Goal: Task Accomplishment & Management: Use online tool/utility

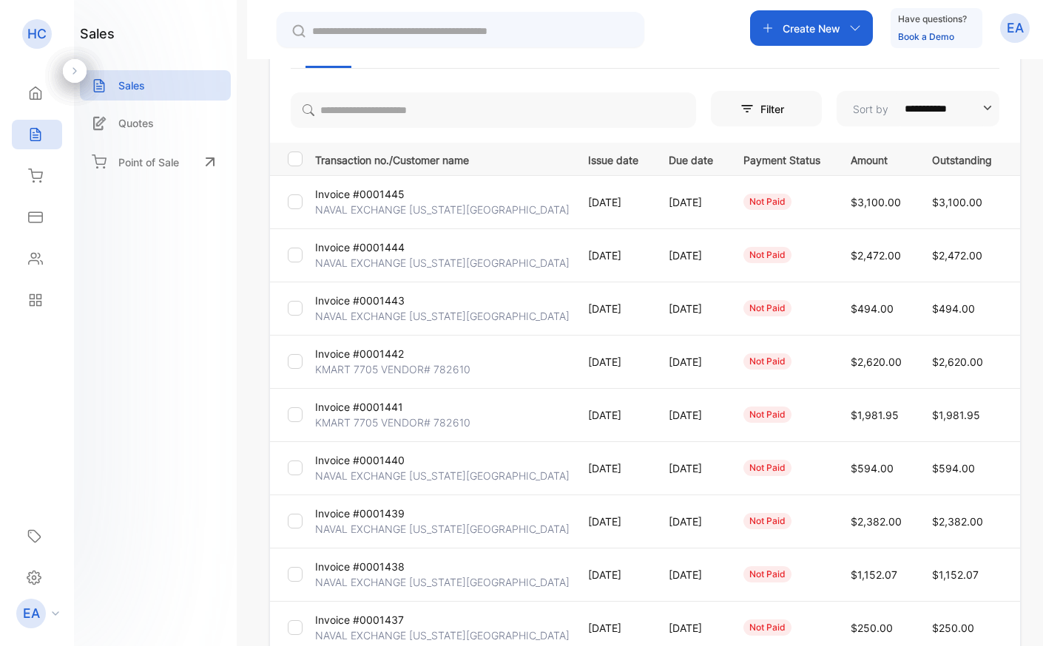
scroll to position [132, 0]
click at [376, 563] on p "Invoice #0001438" at bounding box center [359, 566] width 89 height 16
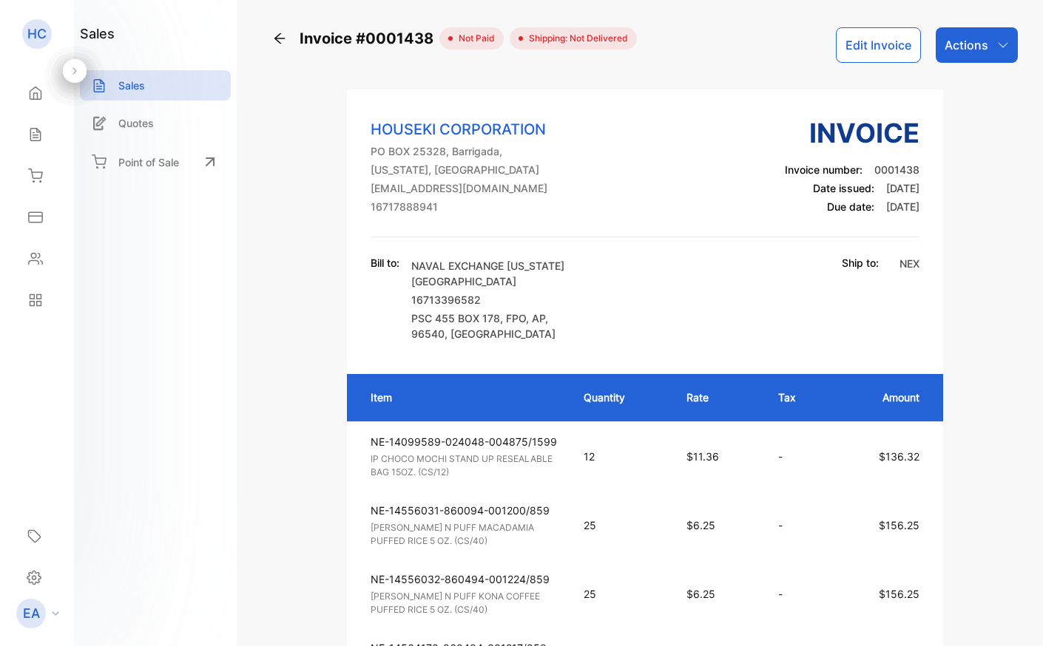
click at [901, 30] on button "Edit Invoice" at bounding box center [878, 44] width 85 height 35
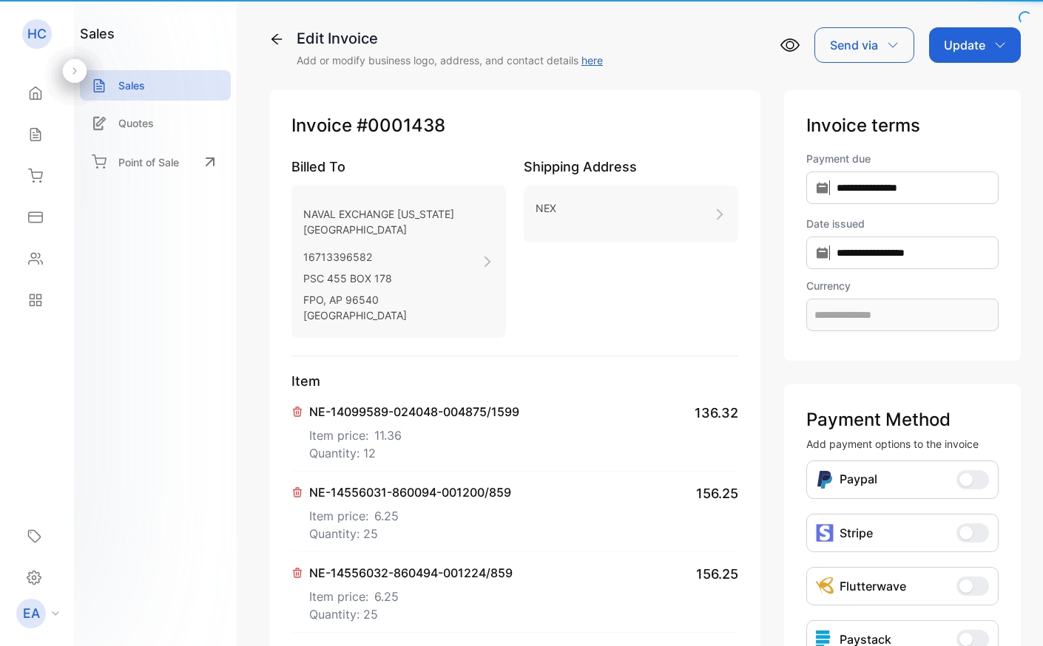
type input "**********"
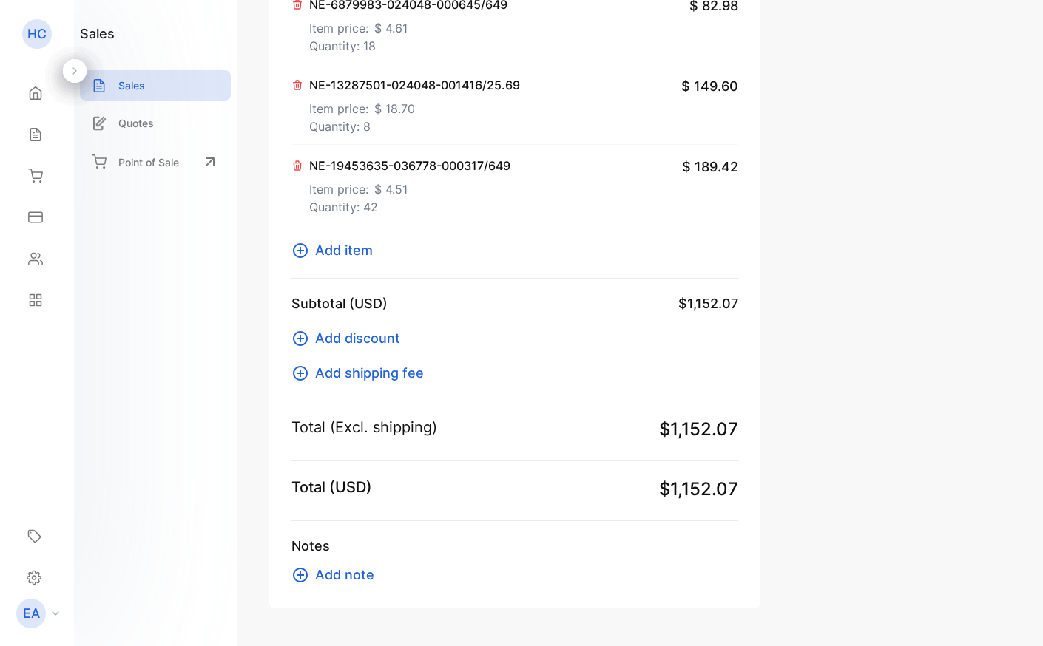
scroll to position [813, 0]
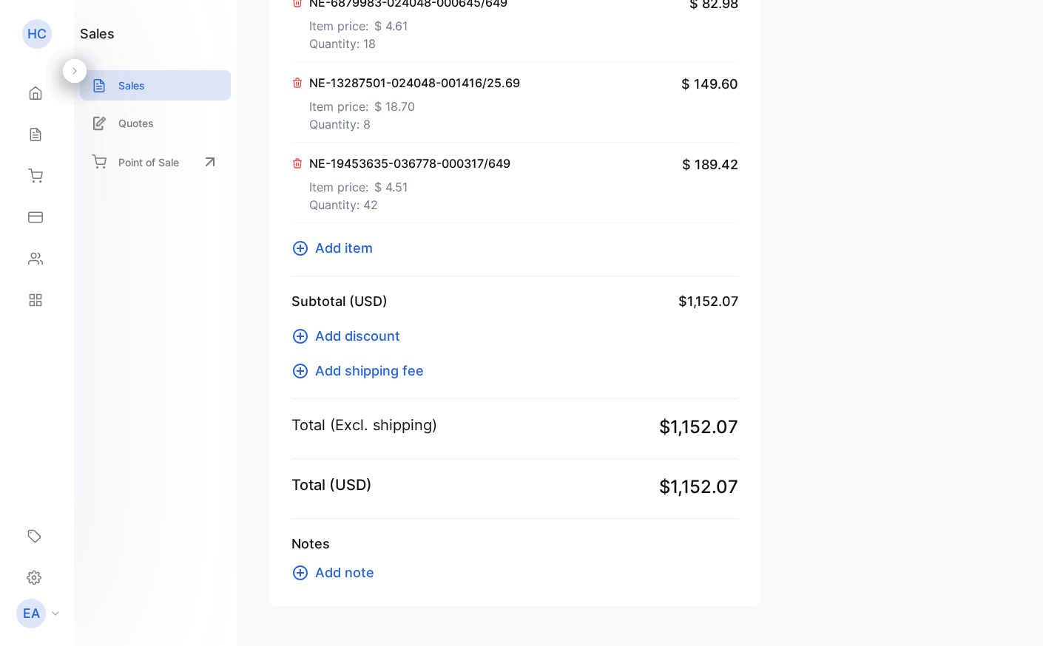
click at [356, 250] on span "Add item" at bounding box center [344, 248] width 58 height 20
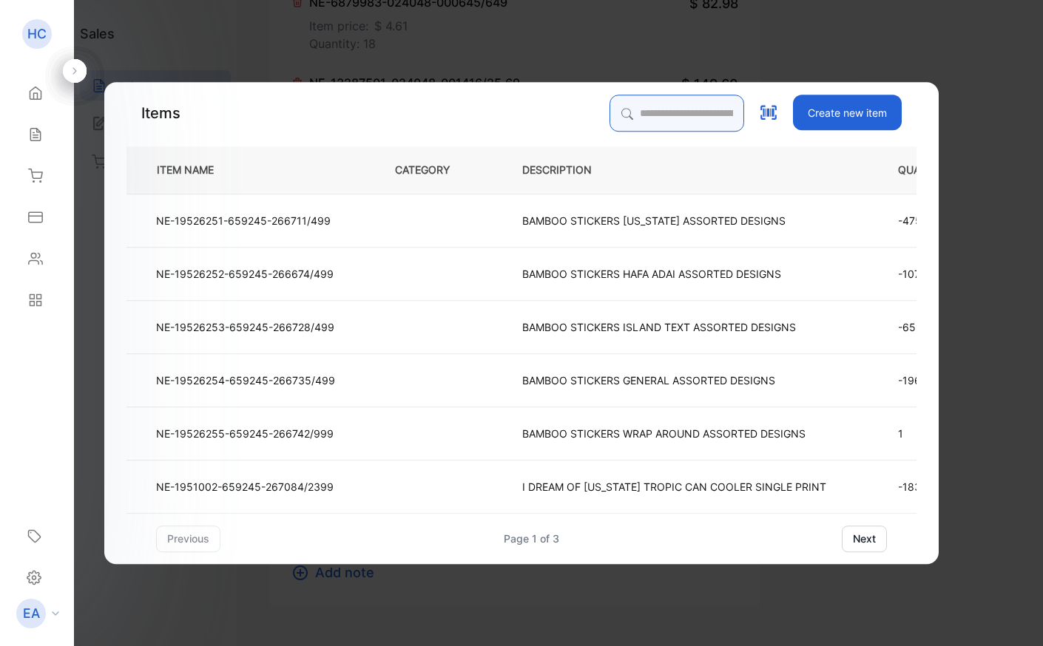
click at [657, 119] on input "search" at bounding box center [676, 113] width 135 height 37
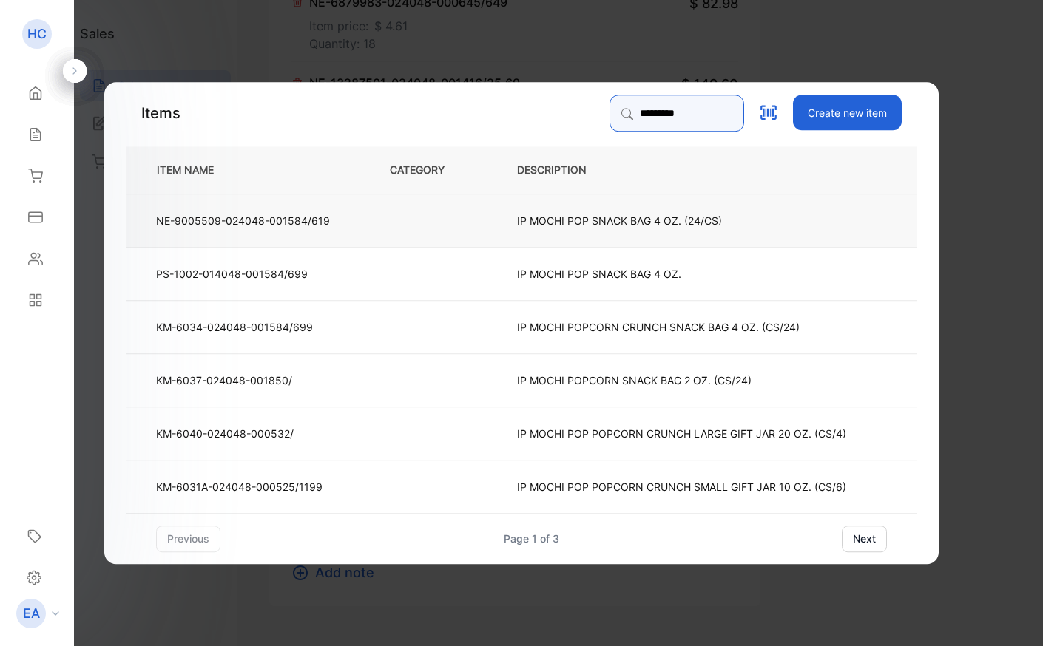
type input "*********"
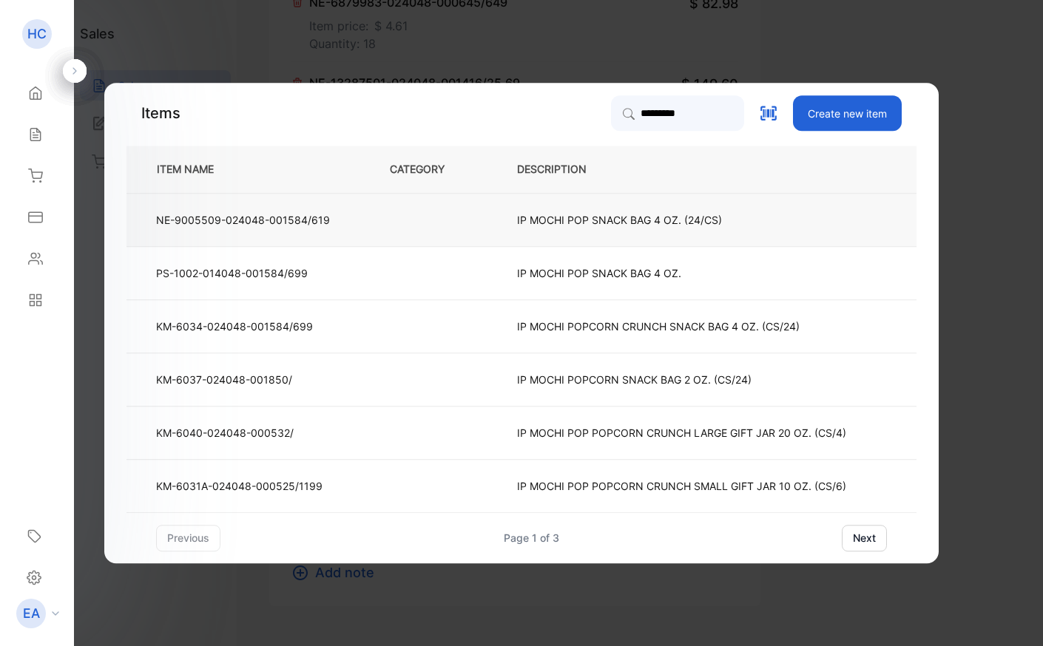
click at [580, 203] on td "IP MOCHI POP SNACK BAG 4 OZ. (24/CS)" at bounding box center [692, 219] width 401 height 53
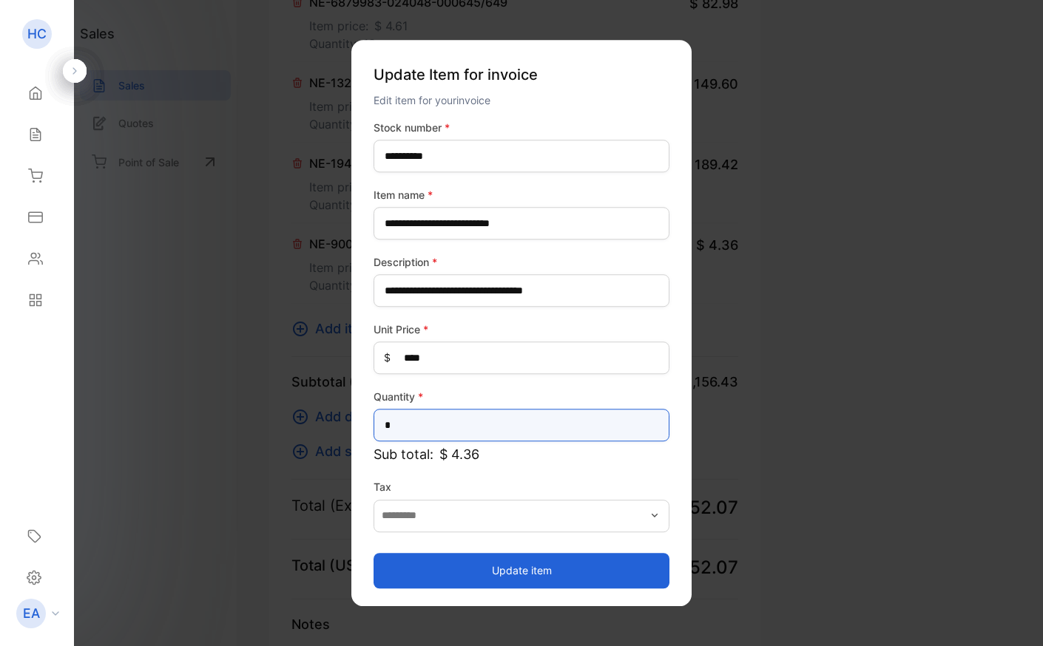
click at [427, 430] on input "*" at bounding box center [521, 425] width 296 height 33
type input "*"
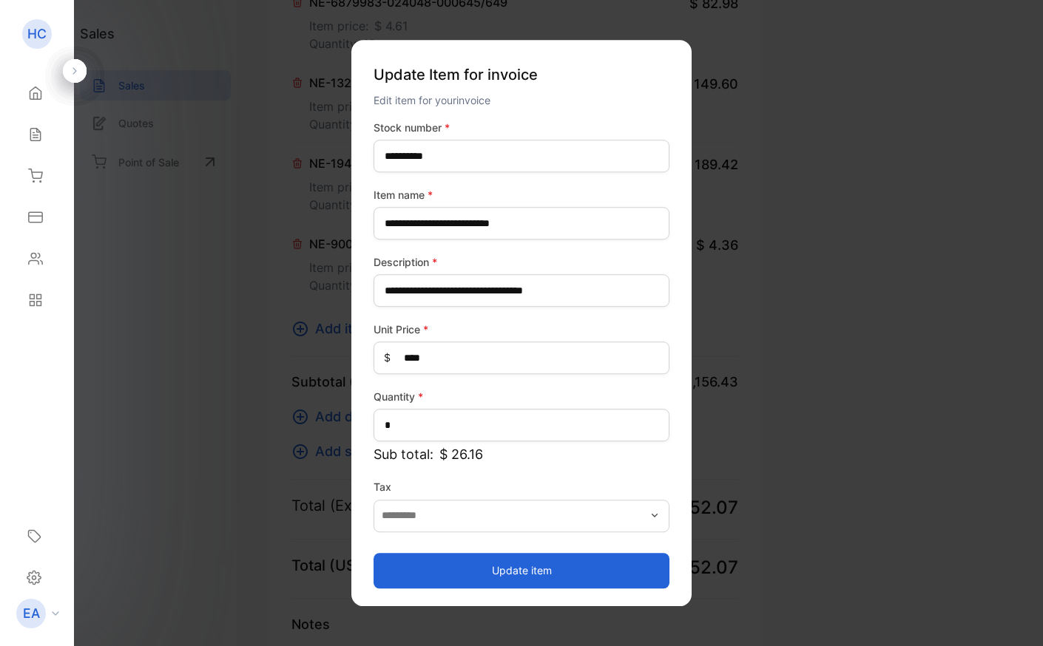
click at [461, 593] on div "**********" at bounding box center [521, 323] width 340 height 566
click at [458, 575] on button "Update item" at bounding box center [521, 570] width 296 height 35
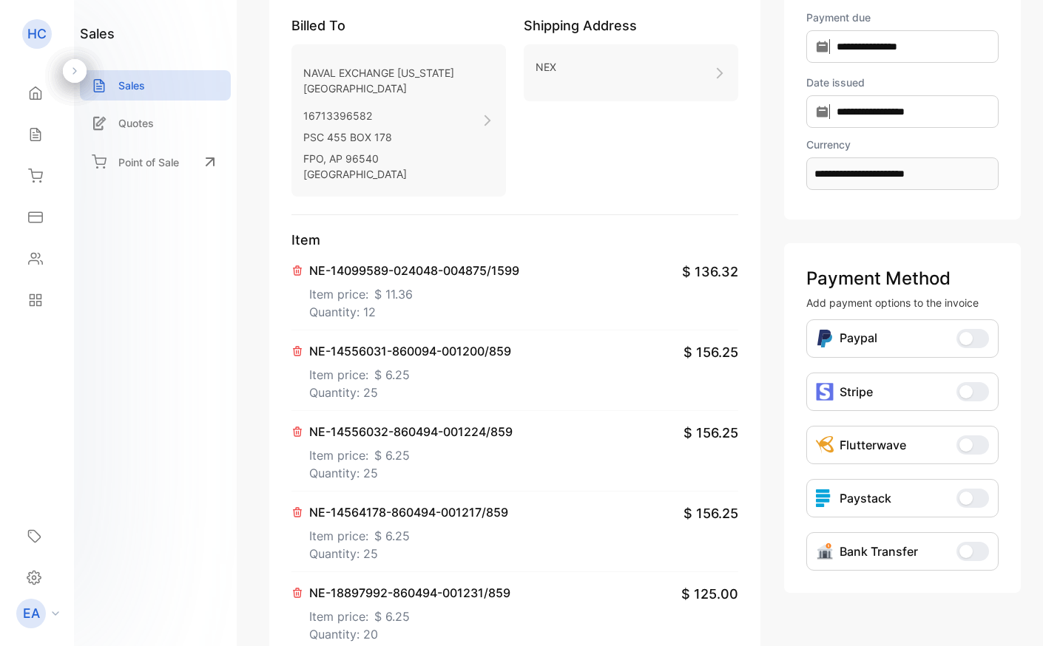
scroll to position [0, 0]
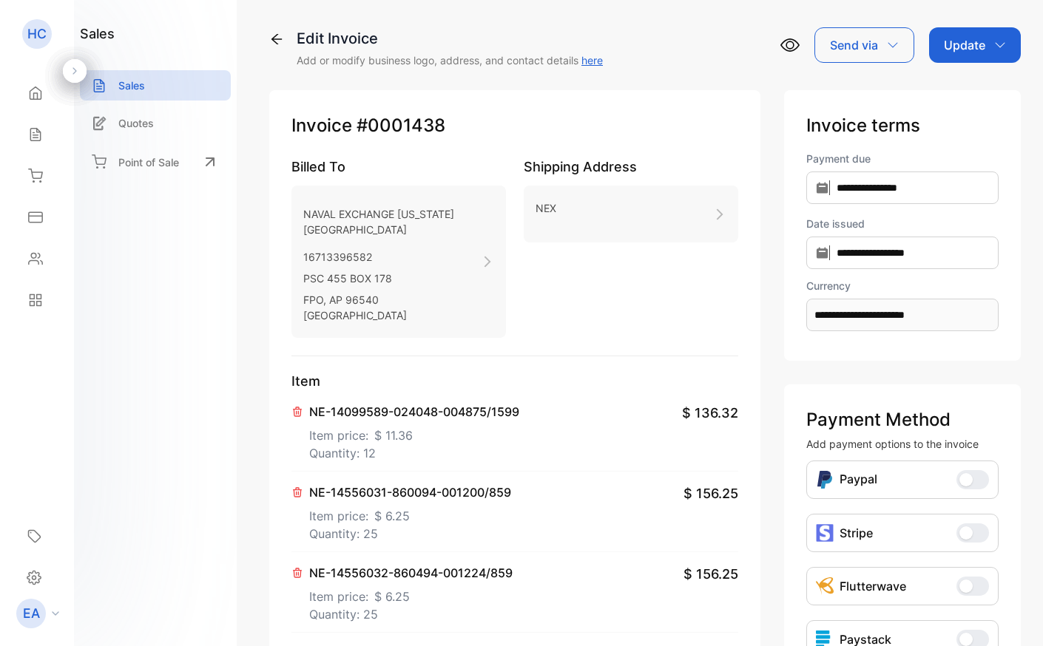
click at [966, 50] on p "Update" at bounding box center [963, 45] width 41 height 18
click at [963, 91] on div "Invoice" at bounding box center [977, 94] width 85 height 30
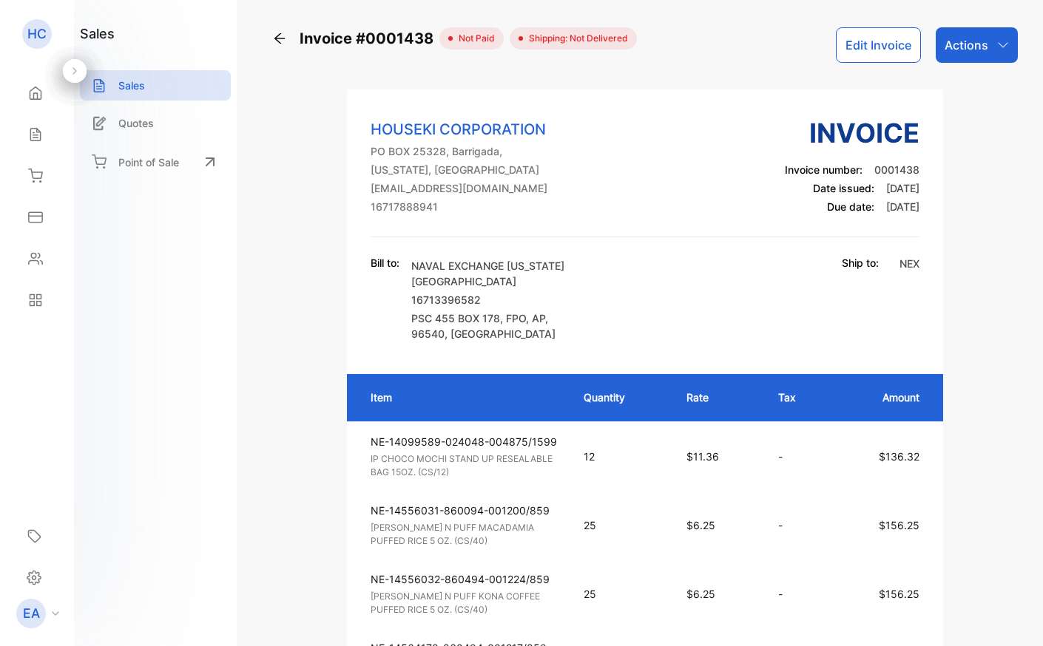
click at [960, 55] on div "Actions" at bounding box center [976, 44] width 82 height 35
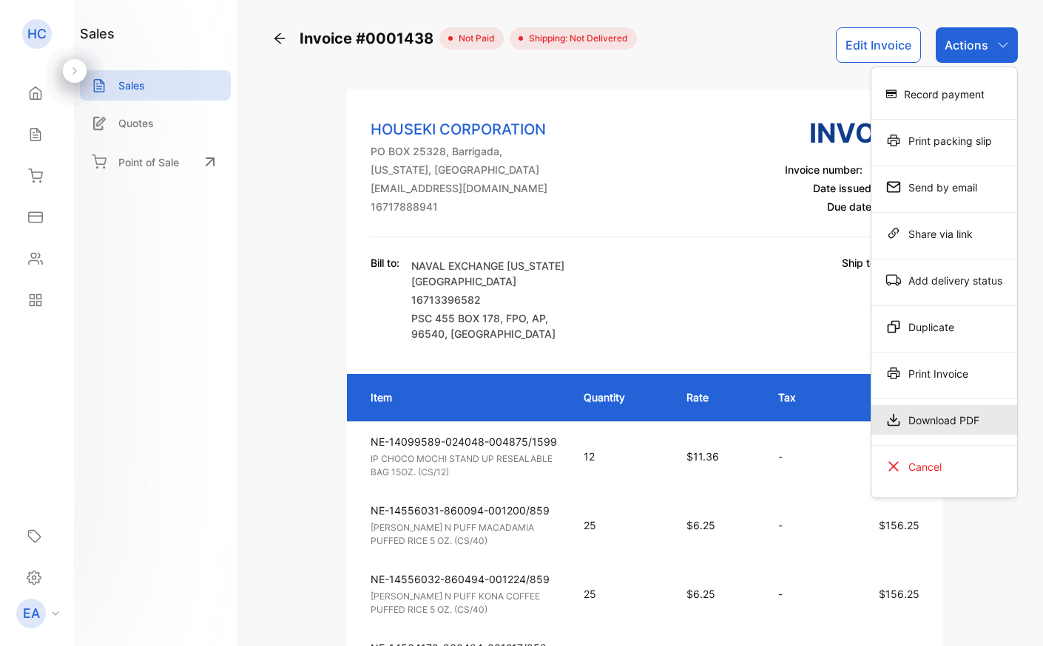
click at [893, 406] on div "Download PDF" at bounding box center [944, 420] width 146 height 30
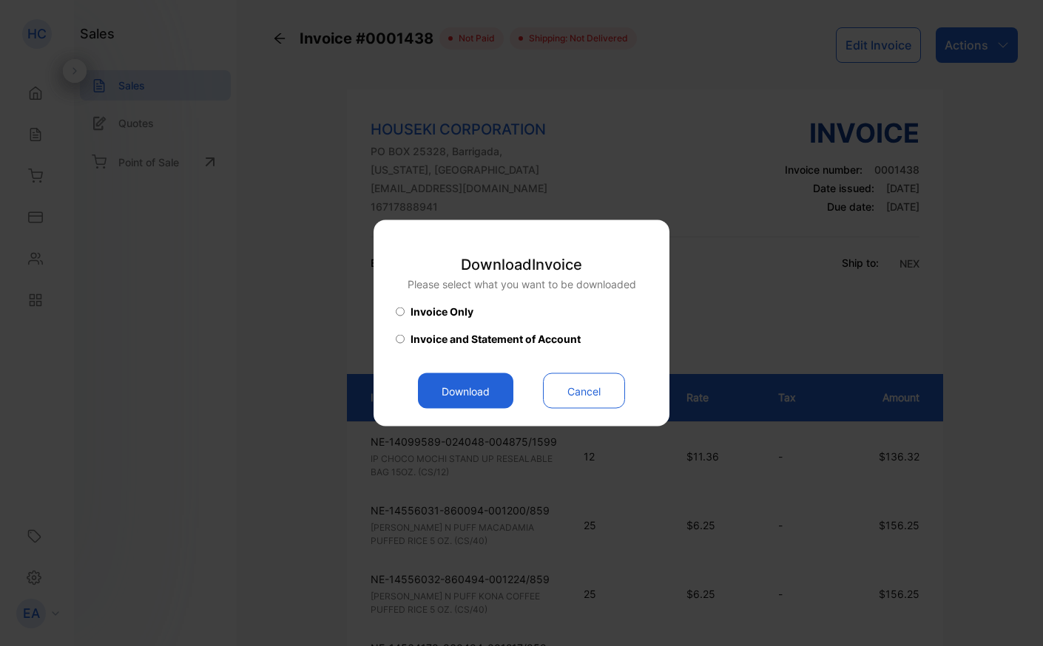
click at [495, 390] on button "Download" at bounding box center [465, 390] width 95 height 35
